Goal: Information Seeking & Learning: Learn about a topic

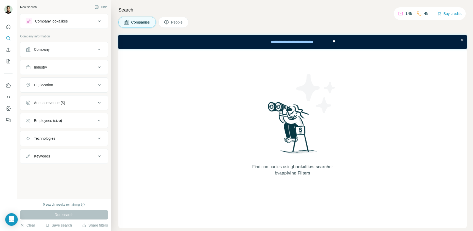
click at [61, 50] on button "Company" at bounding box center [63, 49] width 87 height 13
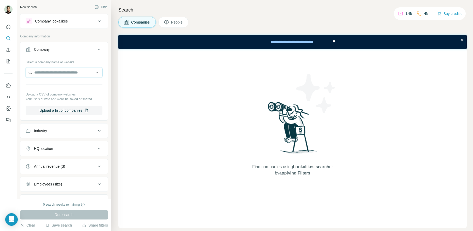
click at [79, 75] on input "text" at bounding box center [64, 72] width 77 height 9
drag, startPoint x: 75, startPoint y: 58, endPoint x: 92, endPoint y: 55, distance: 16.8
click at [75, 58] on div "Select a company name or website" at bounding box center [64, 61] width 77 height 7
click at [99, 52] on icon at bounding box center [99, 49] width 6 height 6
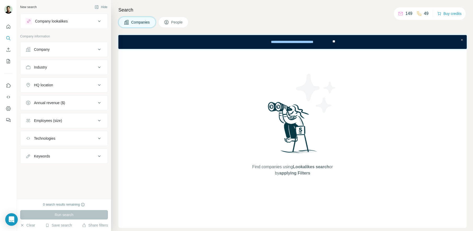
click at [78, 69] on div "Industry" at bounding box center [61, 67] width 71 height 5
click at [77, 81] on input at bounding box center [61, 80] width 65 height 6
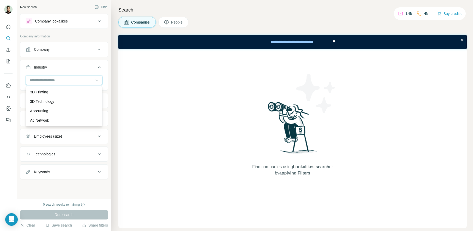
click at [81, 80] on input at bounding box center [61, 80] width 65 height 6
click at [79, 80] on input at bounding box center [61, 80] width 65 height 6
drag, startPoint x: 79, startPoint y: 80, endPoint x: 72, endPoint y: 89, distance: 11.6
click at [79, 80] on input at bounding box center [61, 80] width 65 height 6
click at [73, 82] on input at bounding box center [61, 80] width 65 height 6
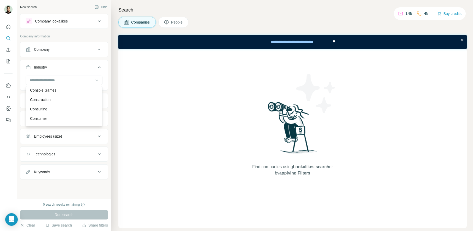
scroll to position [1048, 0]
click at [76, 110] on div "Consulting" at bounding box center [64, 108] width 68 height 5
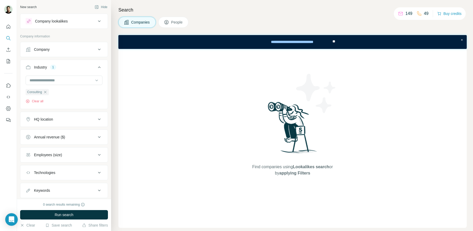
click at [64, 121] on div "HQ location" at bounding box center [61, 119] width 71 height 5
click at [57, 135] on input "text" at bounding box center [64, 132] width 77 height 9
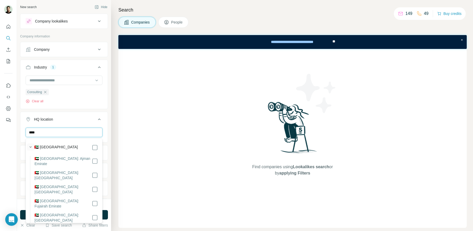
type input "****"
click at [32, 146] on icon "button" at bounding box center [30, 146] width 5 height 5
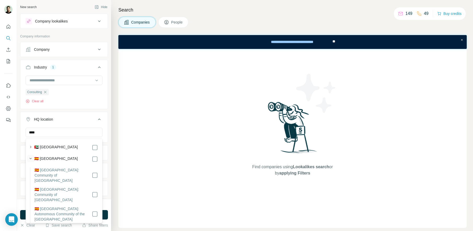
click at [30, 159] on icon "button" at bounding box center [30, 158] width 5 height 5
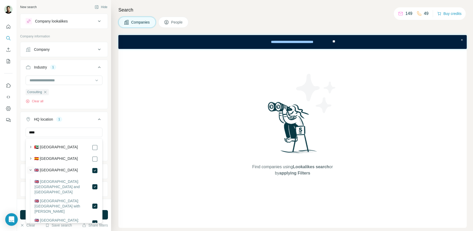
click at [32, 169] on icon "button" at bounding box center [30, 169] width 5 height 5
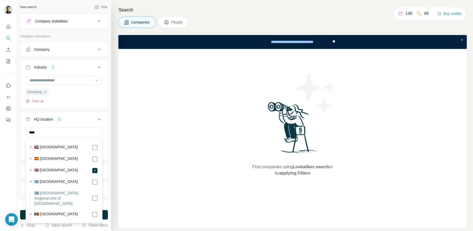
click at [70, 120] on div "HQ location 1" at bounding box center [61, 119] width 71 height 5
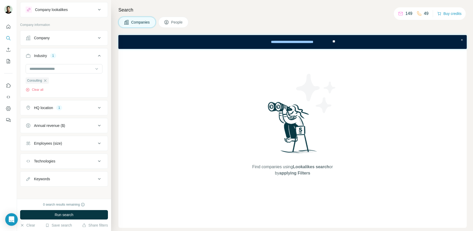
scroll to position [14, 0]
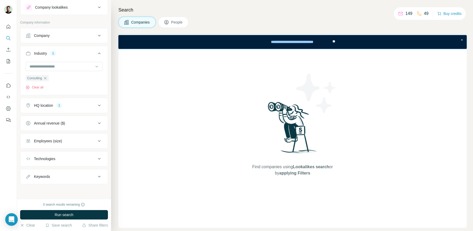
click at [78, 122] on div "Annual revenue ($)" at bounding box center [61, 123] width 71 height 5
click at [29, 144] on icon at bounding box center [29, 144] width 6 height 6
click at [29, 152] on icon at bounding box center [29, 154] width 6 height 6
click at [28, 164] on icon at bounding box center [29, 163] width 6 height 6
click at [28, 164] on icon at bounding box center [28, 163] width 5 height 5
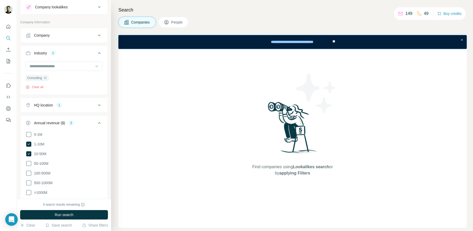
click at [101, 123] on icon at bounding box center [99, 123] width 6 height 6
click at [76, 141] on div "Employees (size)" at bounding box center [61, 140] width 71 height 5
click at [99, 139] on icon at bounding box center [99, 141] width 6 height 6
click at [98, 139] on icon at bounding box center [99, 141] width 6 height 6
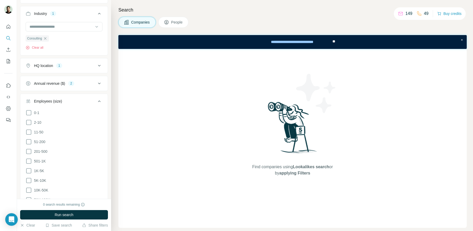
scroll to position [54, 0]
click at [30, 122] on icon at bounding box center [29, 121] width 6 height 6
click at [30, 131] on icon at bounding box center [29, 131] width 6 height 6
click at [30, 141] on icon at bounding box center [29, 141] width 6 height 6
click at [99, 101] on icon at bounding box center [99, 100] width 6 height 6
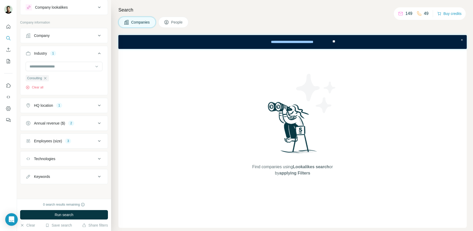
scroll to position [14, 0]
click at [65, 157] on div "Technologies" at bounding box center [61, 158] width 71 height 5
click at [63, 176] on div "Keywords" at bounding box center [61, 176] width 71 height 5
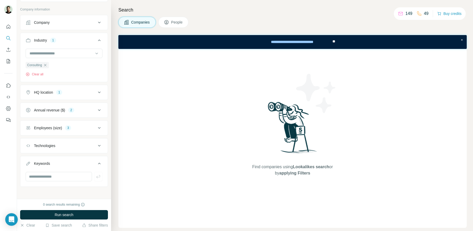
scroll to position [30, 0]
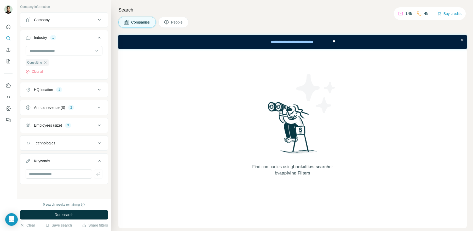
click at [58, 162] on div "Keywords" at bounding box center [61, 160] width 71 height 5
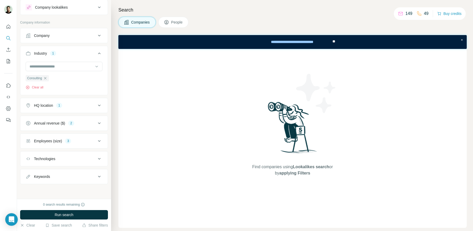
scroll to position [14, 0]
click at [55, 174] on div "Keywords" at bounding box center [61, 176] width 71 height 5
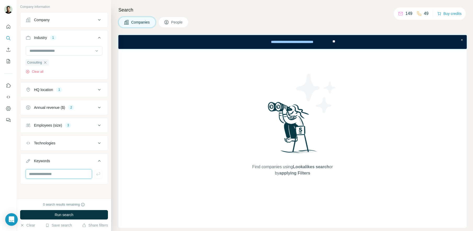
click at [53, 176] on input "text" at bounding box center [59, 173] width 66 height 9
type input "***"
click at [74, 160] on div "Keywords" at bounding box center [61, 160] width 71 height 5
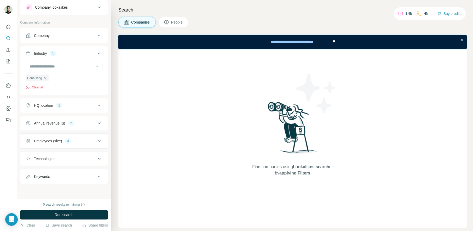
click at [69, 174] on div "Keywords" at bounding box center [61, 176] width 71 height 5
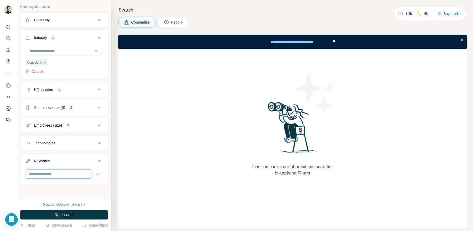
click at [69, 174] on input "text" at bounding box center [59, 173] width 66 height 9
type input "***"
click at [99, 175] on icon "button" at bounding box center [98, 173] width 5 height 5
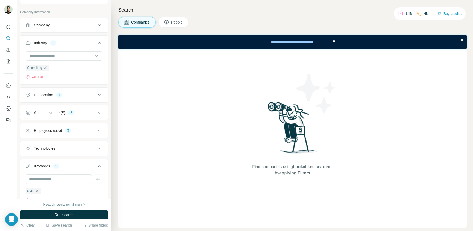
scroll to position [24, 0]
click at [59, 213] on span "Run search" at bounding box center [64, 214] width 19 height 5
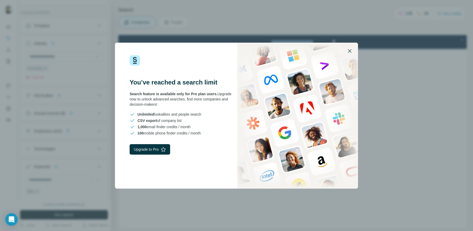
click at [351, 52] on icon "button" at bounding box center [350, 51] width 4 height 4
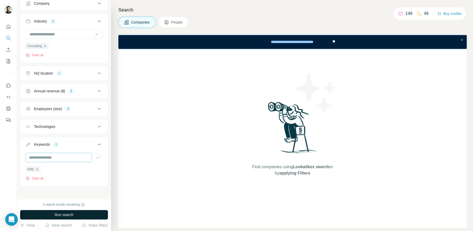
scroll to position [49, 0]
click at [64, 226] on button "Save search" at bounding box center [58, 225] width 27 height 5
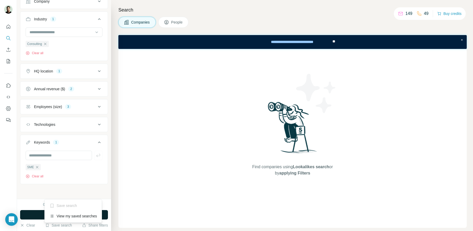
click at [53, 207] on icon at bounding box center [51, 206] width 3 height 4
click at [54, 227] on button "Save search" at bounding box center [58, 225] width 27 height 5
click at [56, 217] on div "View my saved searches" at bounding box center [73, 216] width 55 height 10
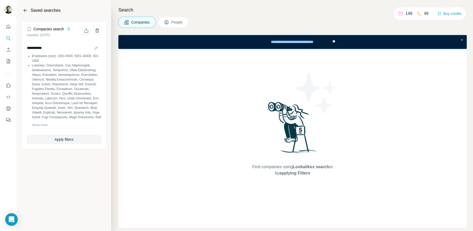
click at [26, 9] on icon "Back" at bounding box center [25, 10] width 5 height 5
